Goal: Find specific page/section: Find specific page/section

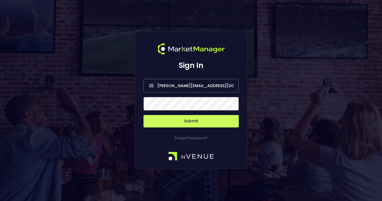
click at [233, 103] on span at bounding box center [231, 103] width 5 height 5
click at [204, 122] on button "Submit" at bounding box center [191, 121] width 95 height 12
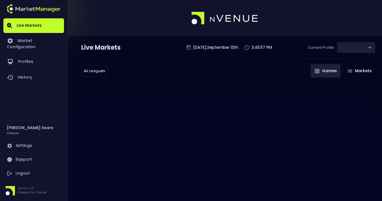
type input "0d810fa5-e353-4d9c-b11d-31f095cae871"
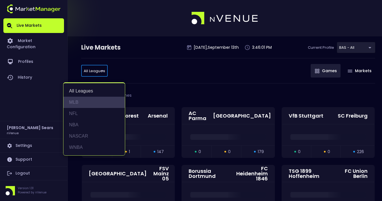
click at [78, 103] on li "MLB" at bounding box center [93, 102] width 61 height 11
type input "MLB"
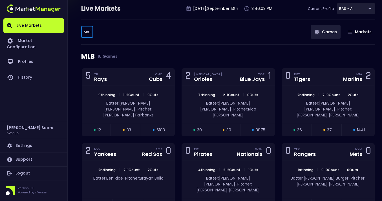
scroll to position [41, 0]
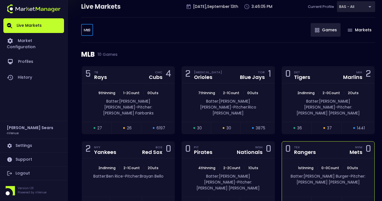
click at [319, 158] on div "1st Inning | 0 - 0 Count | 0 Outs Batter: [PERSON_NAME]: [PERSON_NAME]" at bounding box center [328, 177] width 92 height 38
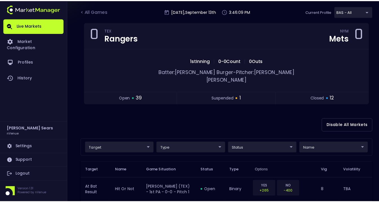
scroll to position [37, 0]
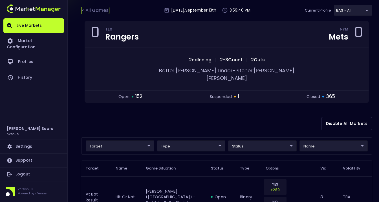
click at [91, 11] on div "< All Games" at bounding box center [95, 10] width 28 height 7
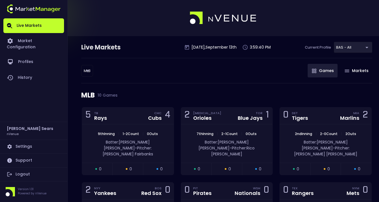
scroll to position [0, 0]
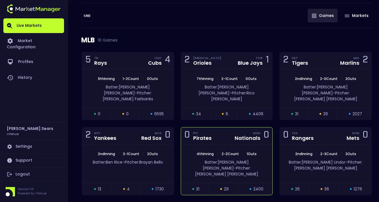
click at [248, 136] on div "0 PIT Pirates WSH Nationals 0" at bounding box center [227, 135] width 92 height 17
